Goal: Transaction & Acquisition: Purchase product/service

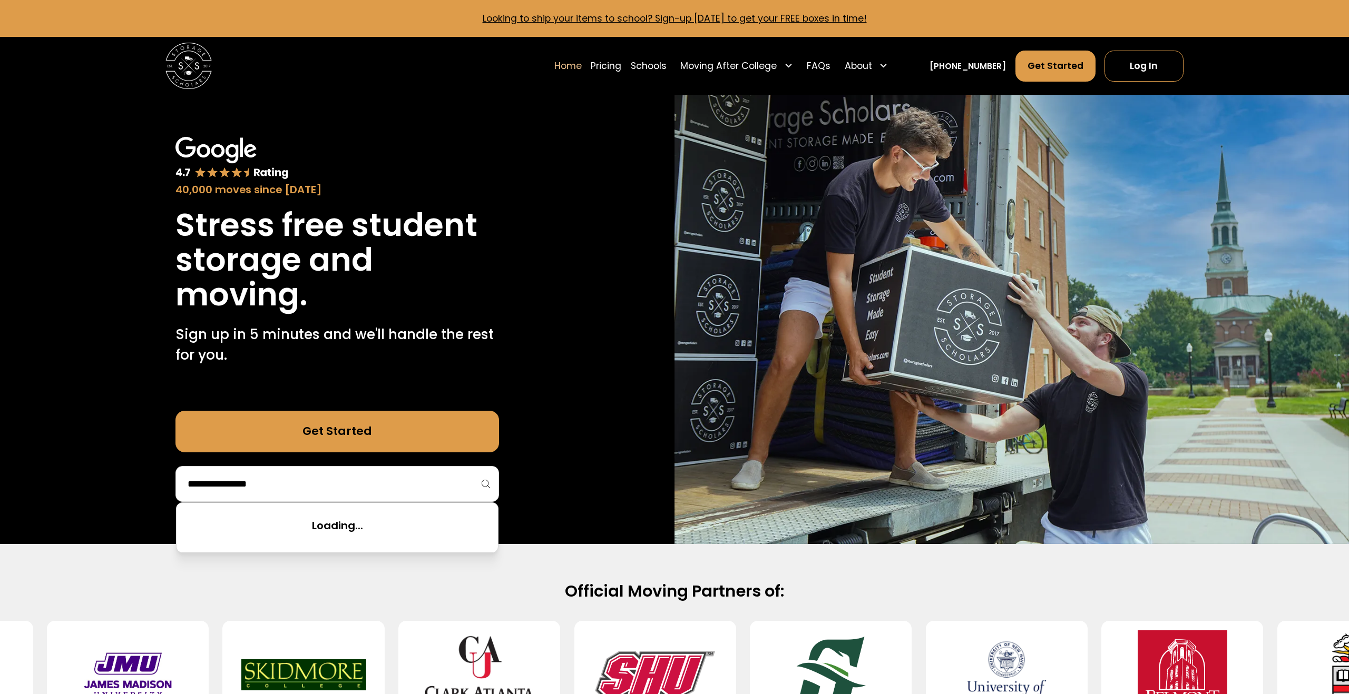
click at [282, 482] on input "search" at bounding box center [336, 484] width 301 height 18
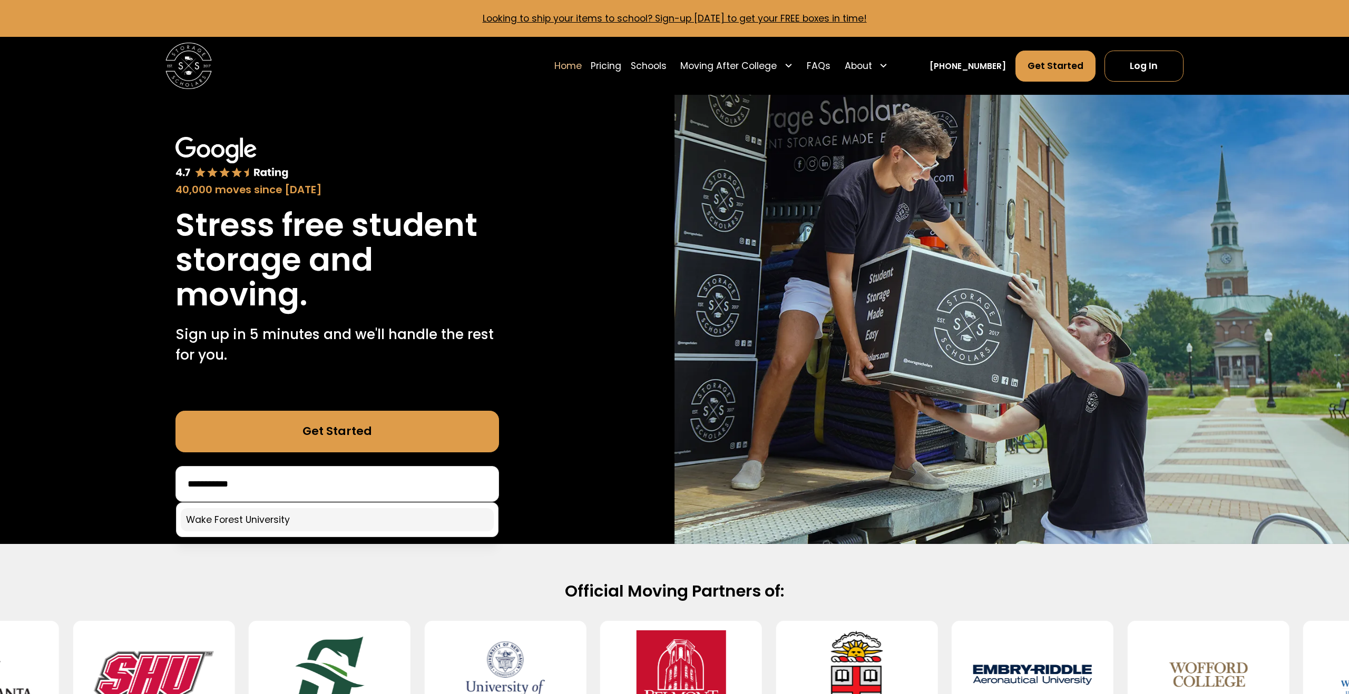
type input "**********"
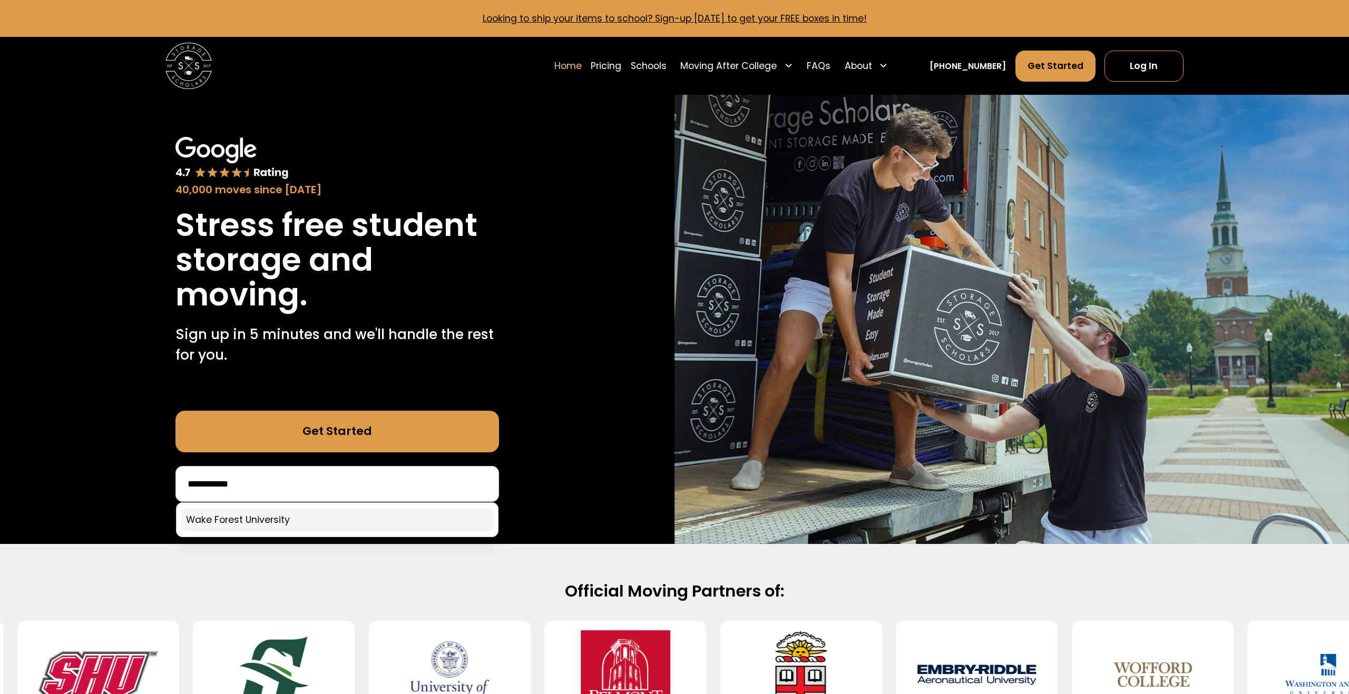
click at [258, 514] on link at bounding box center [337, 519] width 313 height 23
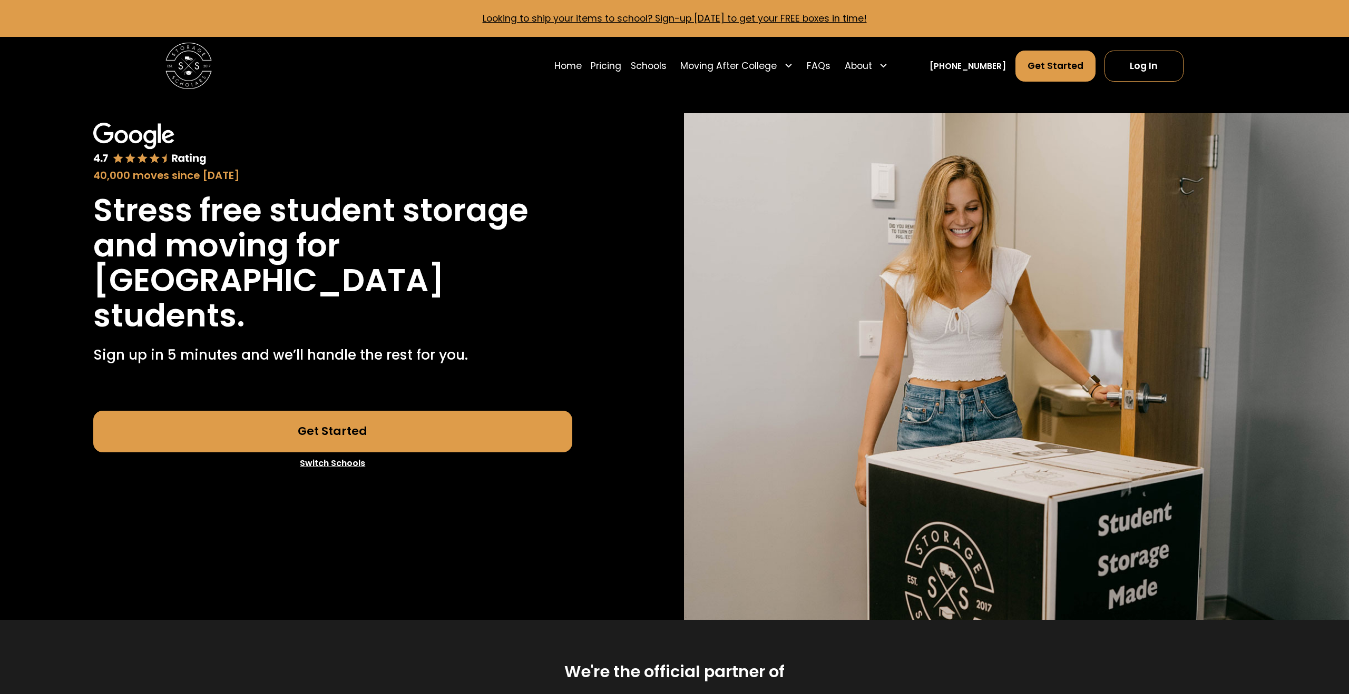
click at [386, 430] on link "Get Started" at bounding box center [332, 432] width 479 height 42
click at [617, 67] on link "Pricing" at bounding box center [606, 66] width 31 height 32
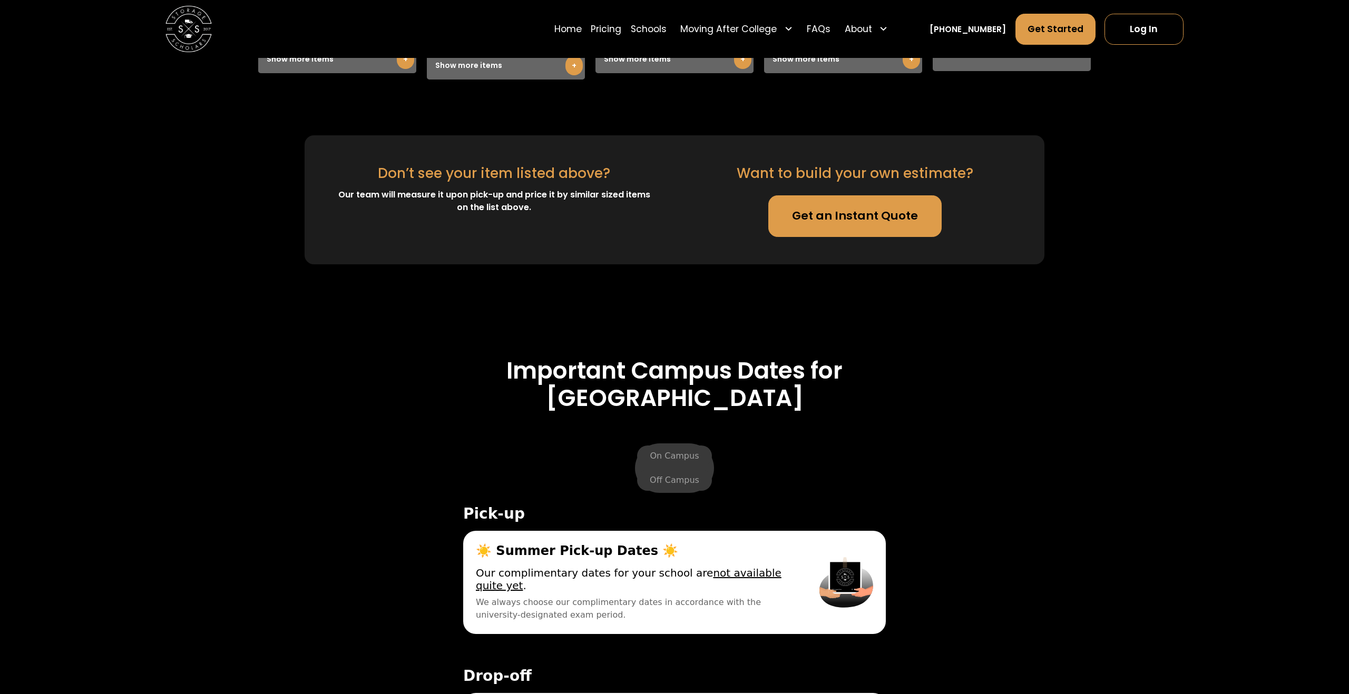
scroll to position [4200, 0]
